Goal: Information Seeking & Learning: Check status

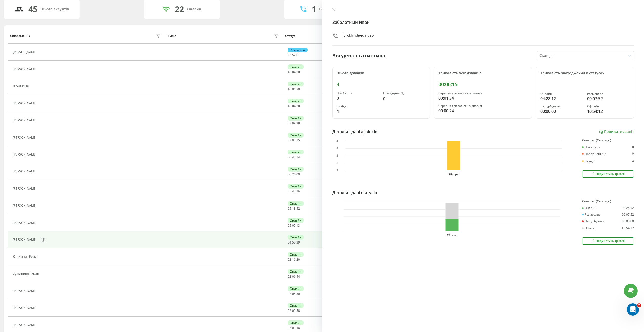
scroll to position [51, 0]
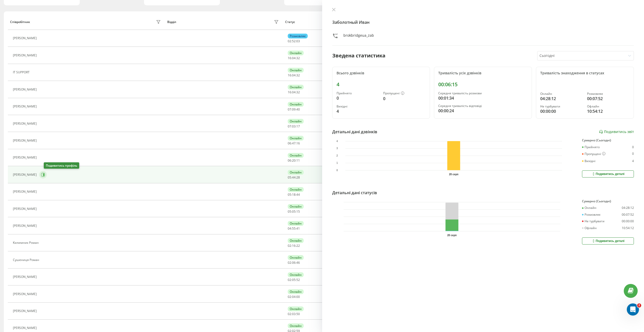
click at [45, 174] on icon at bounding box center [43, 175] width 4 height 4
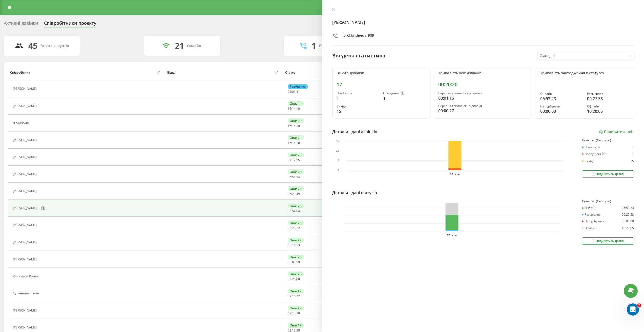
click at [251, 37] on div "45 Всього акаунтів 21 Онлайн 1 Розмовляють 0 Не турбувати 23 Офлайн" at bounding box center [322, 46] width 636 height 20
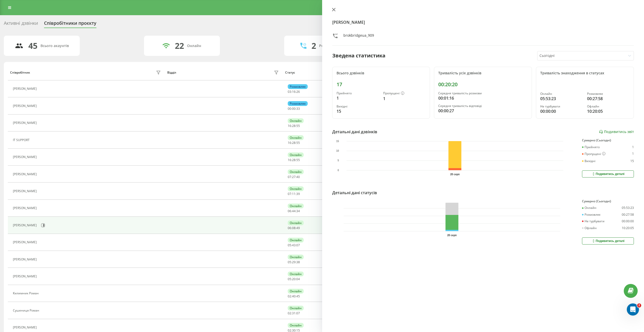
click at [335, 10] on icon at bounding box center [334, 10] width 4 height 4
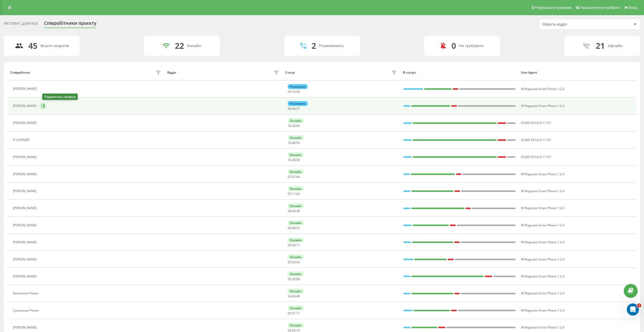
click at [44, 106] on icon at bounding box center [43, 106] width 4 height 4
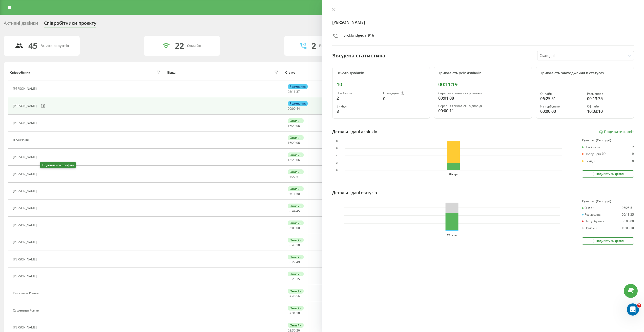
click at [44, 175] on icon at bounding box center [42, 174] width 4 height 4
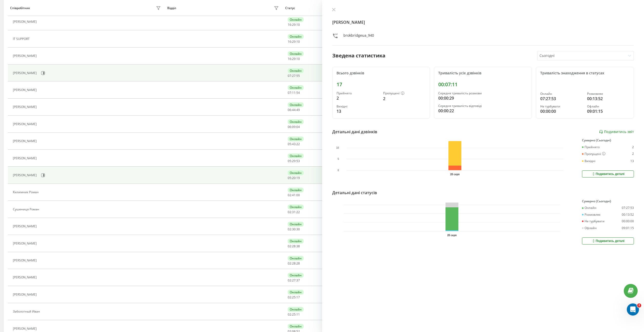
scroll to position [84, 0]
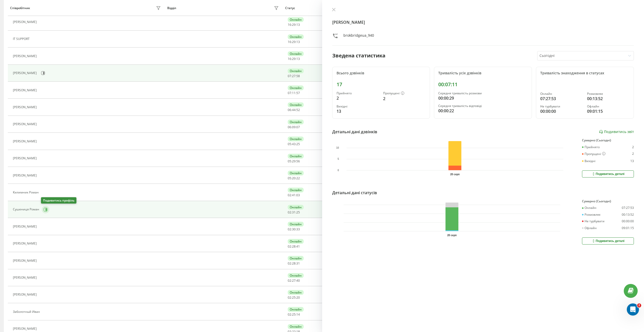
click at [46, 209] on icon at bounding box center [46, 209] width 1 height 3
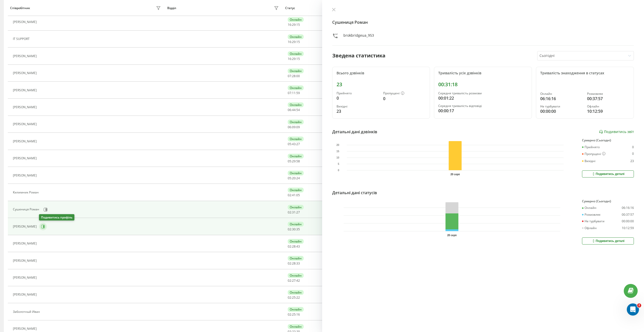
click at [43, 227] on icon at bounding box center [43, 227] width 4 height 4
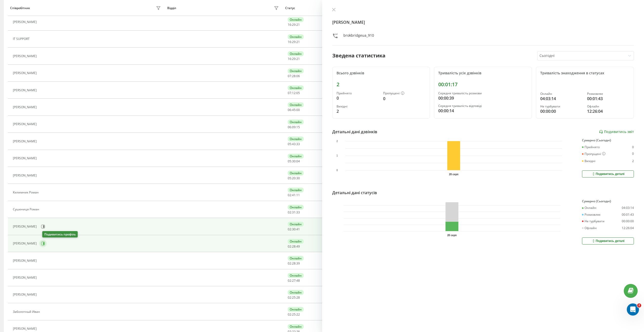
click at [45, 244] on icon at bounding box center [43, 244] width 4 height 4
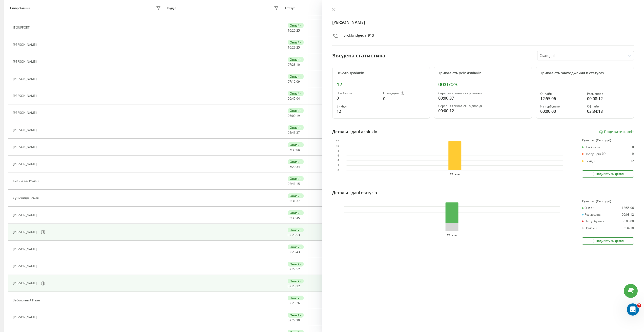
scroll to position [135, 0]
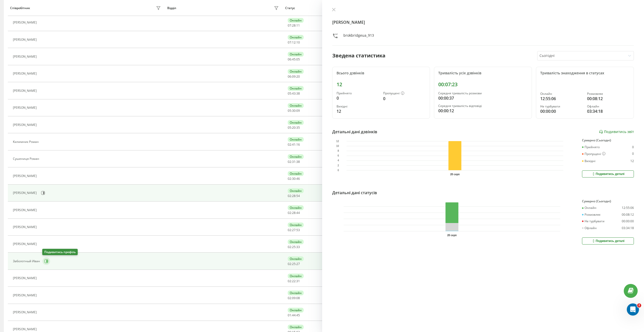
click at [46, 263] on icon at bounding box center [46, 261] width 4 height 4
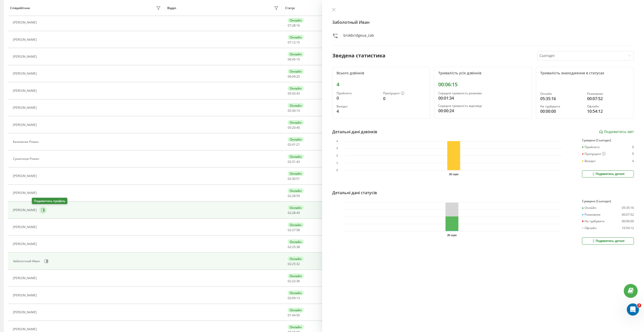
click at [43, 210] on icon at bounding box center [43, 210] width 1 height 3
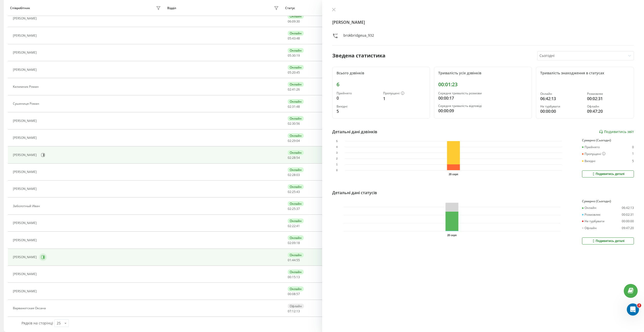
scroll to position [194, 0]
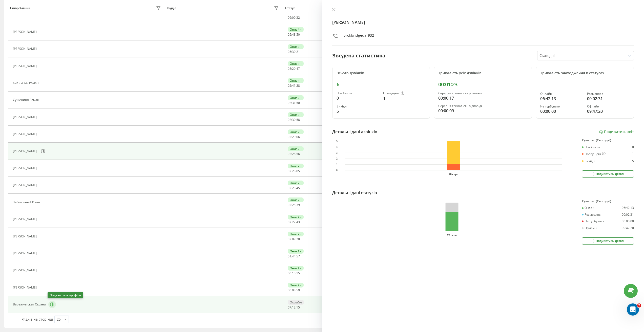
click at [52, 306] on icon at bounding box center [52, 304] width 1 height 3
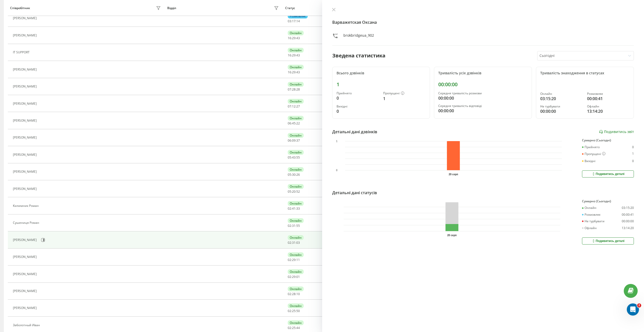
scroll to position [42, 0]
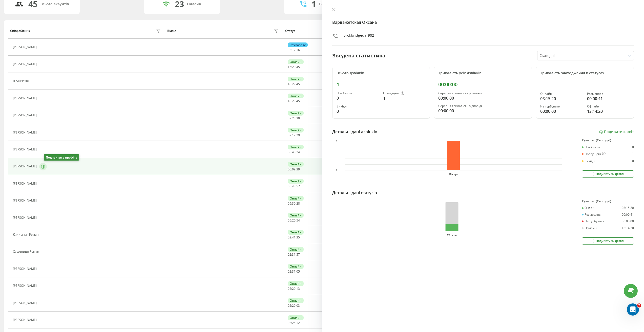
click at [45, 165] on icon at bounding box center [43, 167] width 4 height 4
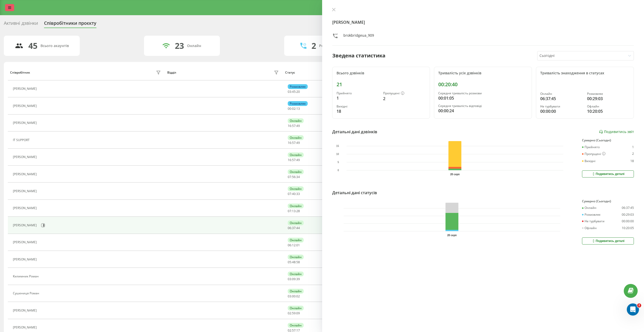
click at [11, 6] on icon at bounding box center [9, 8] width 3 height 4
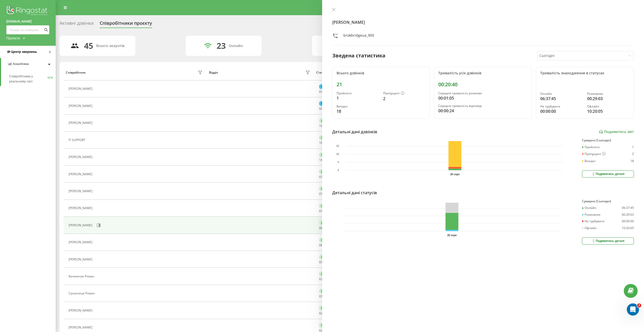
click at [21, 52] on span "Центр звернень" at bounding box center [24, 52] width 26 height 4
click at [22, 65] on span "Журнал дзвінків" at bounding box center [22, 64] width 27 height 5
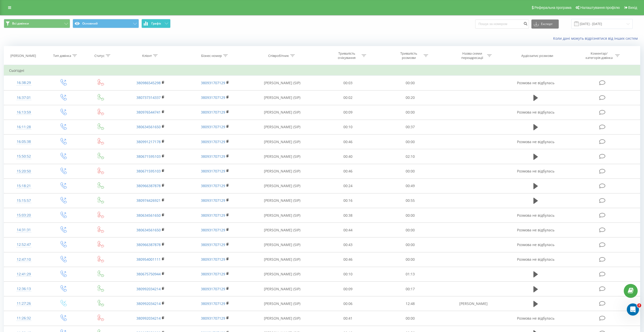
click at [149, 24] on button "Графік" at bounding box center [155, 23] width 29 height 9
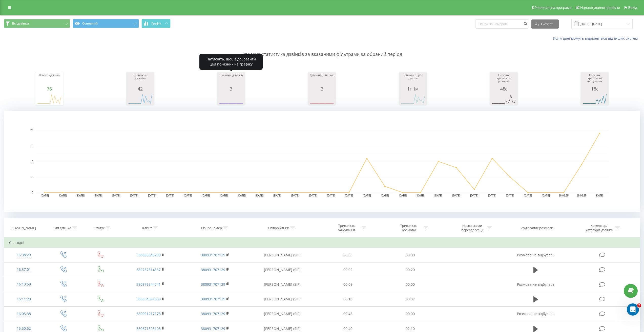
click at [230, 90] on div "3" at bounding box center [230, 88] width 25 height 5
click at [229, 91] on div "Цільових дзвінків 3 date properCalls 20.07.25 0 22.07.25 0 24.07.25 0 26.07.25 …" at bounding box center [230, 90] width 25 height 33
click at [229, 91] on icon "A chart." at bounding box center [230, 98] width 25 height 15
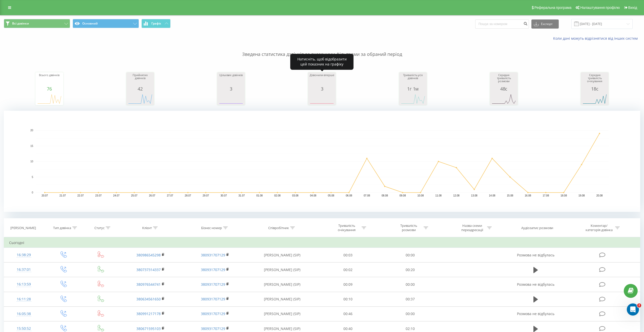
click at [323, 88] on div "3" at bounding box center [321, 88] width 25 height 5
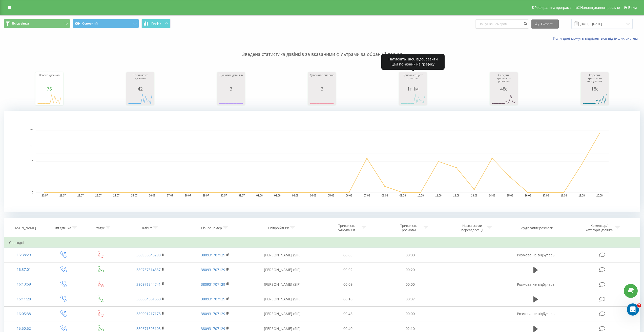
click at [410, 89] on div "1г 1м" at bounding box center [412, 88] width 25 height 5
click at [410, 88] on div "1г 1м" at bounding box center [412, 88] width 25 height 5
